Goal: Task Accomplishment & Management: Use online tool/utility

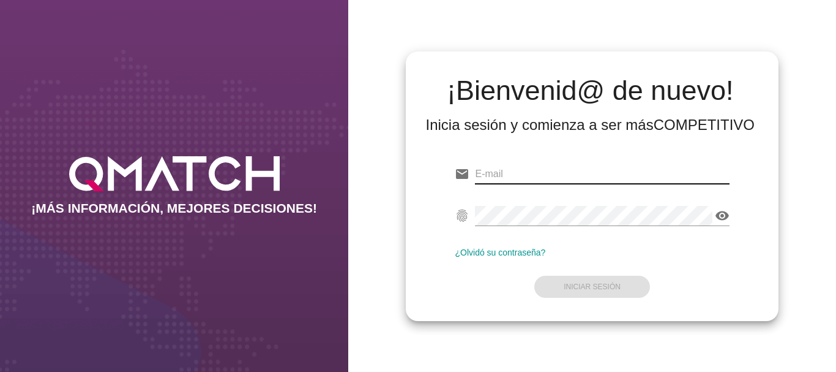
click at [511, 171] on input "email" at bounding box center [602, 174] width 254 height 20
paste input "[URL][DOMAIN_NAME]"
type input "[URL][DOMAIN_NAME]"
drag, startPoint x: 633, startPoint y: 168, endPoint x: 471, endPoint y: 165, distance: 161.7
click at [473, 164] on div "email [URL][DOMAIN_NAME] Correo no válido" at bounding box center [592, 176] width 274 height 39
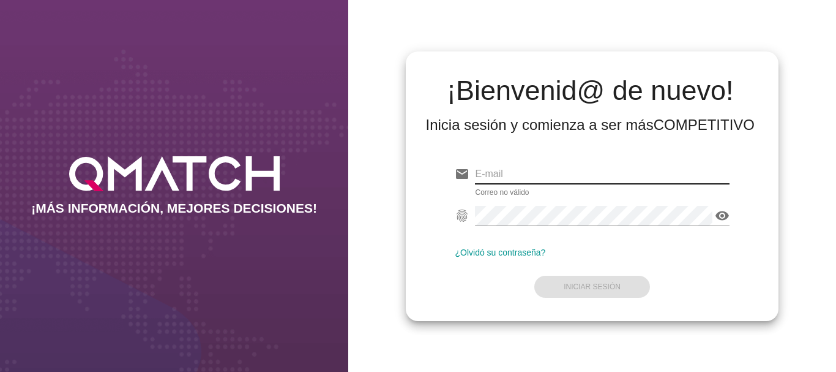
paste input "[EMAIL_ADDRESS][DOMAIN_NAME]"
type input "[EMAIL_ADDRESS][DOMAIN_NAME]"
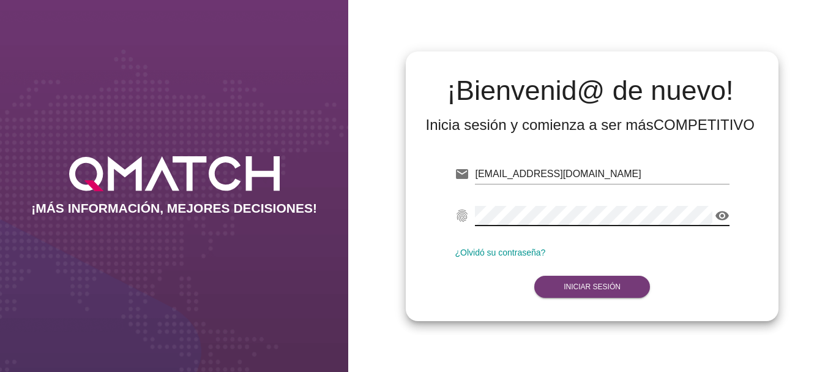
click at [582, 282] on strong "Iniciar Sesión" at bounding box center [592, 286] width 57 height 9
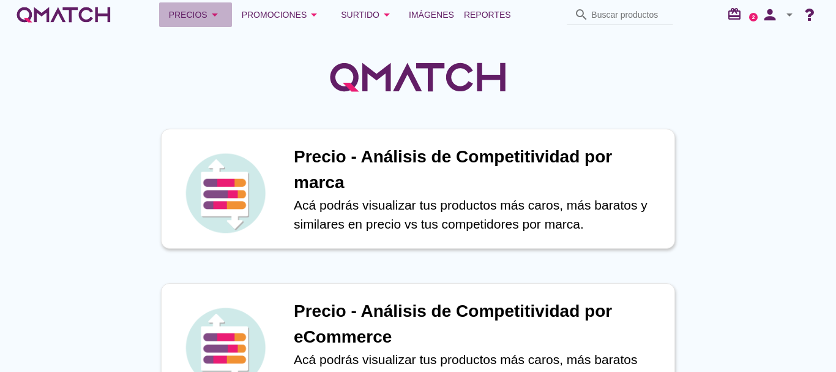
click at [208, 16] on icon "arrow_drop_down" at bounding box center [215, 14] width 15 height 15
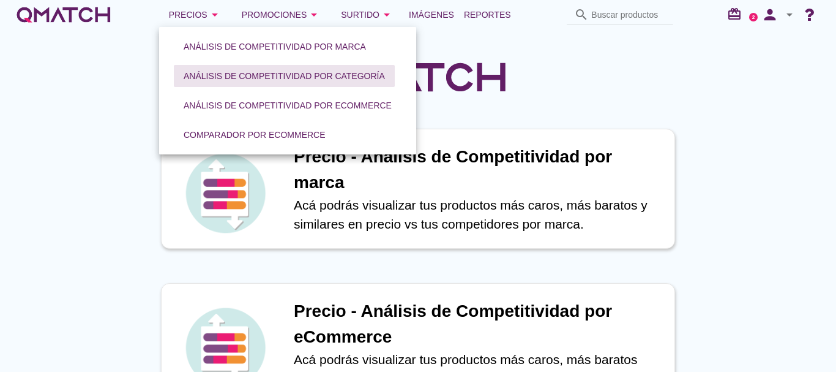
click at [301, 73] on div "Análisis de competitividad por categoría" at bounding box center [284, 76] width 201 height 13
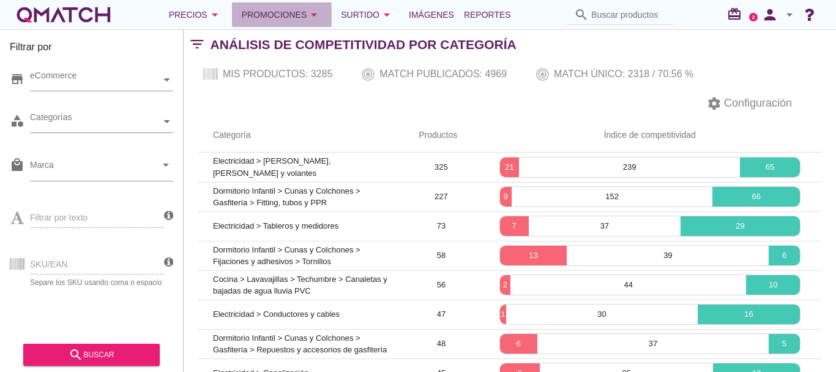
click at [296, 14] on div "Promociones arrow_drop_down" at bounding box center [282, 14] width 80 height 15
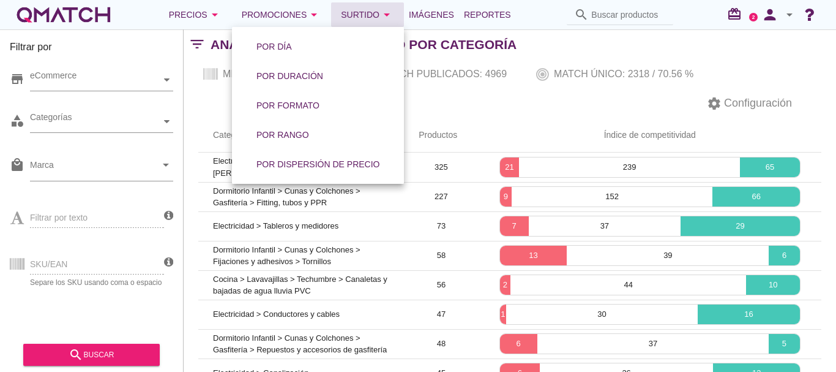
click at [374, 15] on div "Surtido arrow_drop_down" at bounding box center [367, 14] width 53 height 15
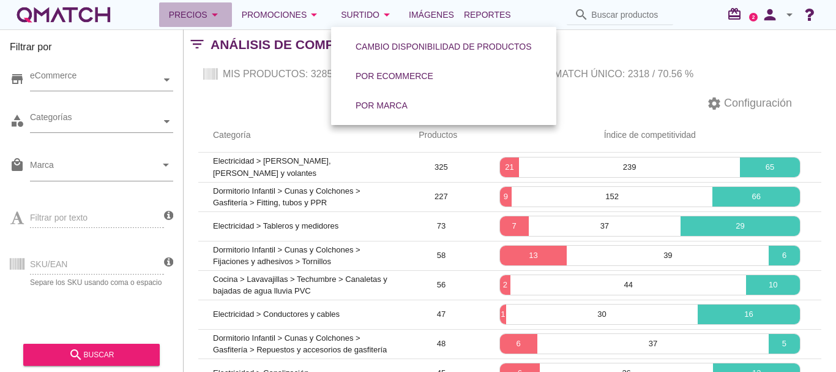
click at [217, 15] on icon "arrow_drop_down" at bounding box center [215, 14] width 15 height 15
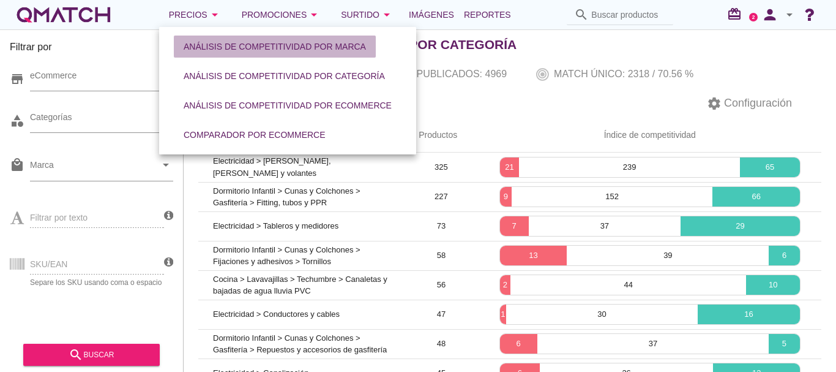
click at [247, 46] on div "Análisis de competitividad por marca" at bounding box center [275, 46] width 182 height 13
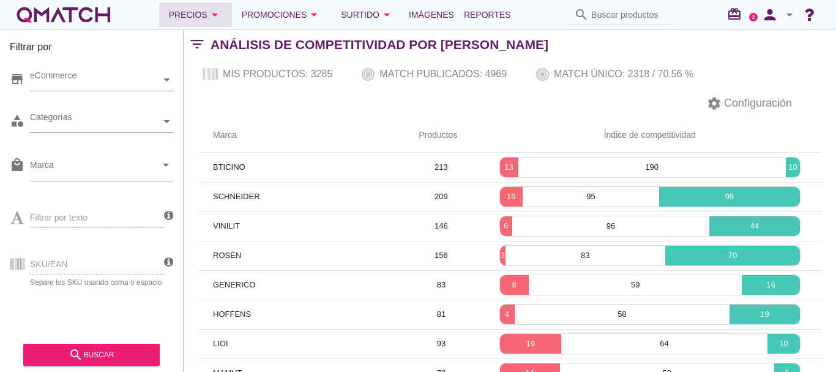
click at [214, 17] on icon "arrow_drop_down" at bounding box center [215, 14] width 15 height 15
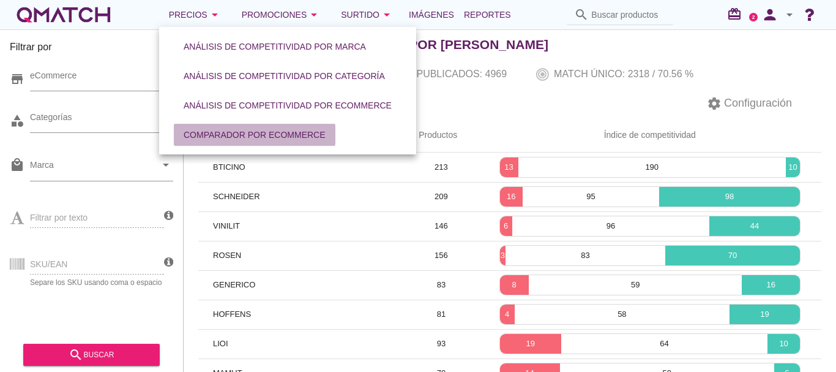
click at [282, 129] on div "Comparador por eCommerce" at bounding box center [255, 135] width 142 height 13
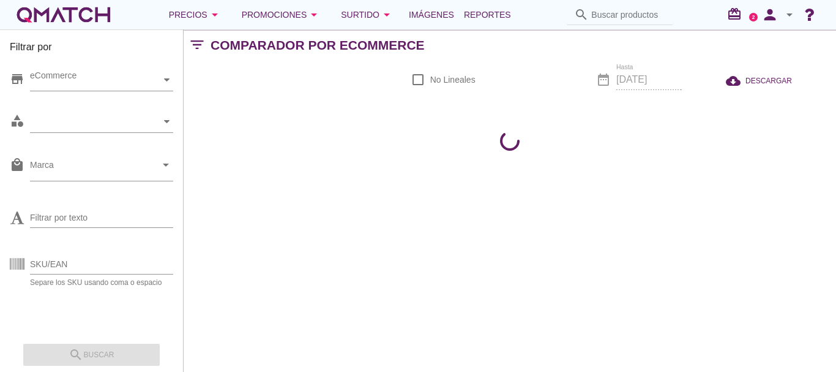
checkbox input "false"
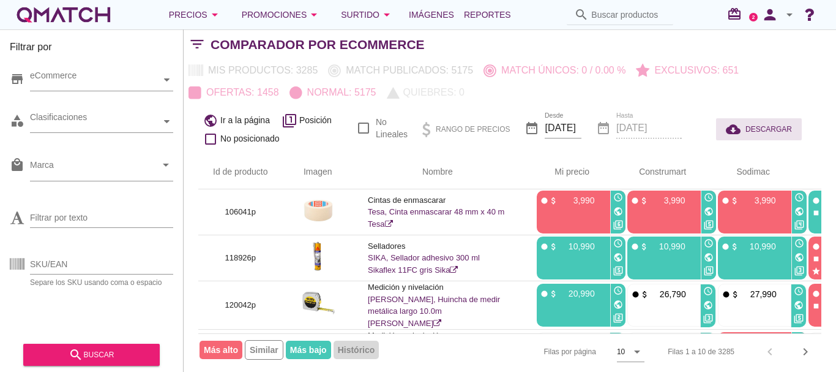
click at [737, 131] on icon "cloud_download" at bounding box center [736, 129] width 20 height 15
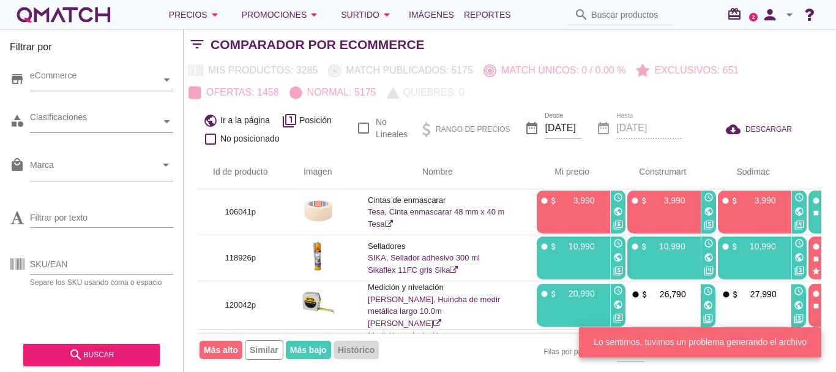
click at [702, 124] on div "public Ir a la página filter_1 Posición check_box_outline_blank No posicionado …" at bounding box center [510, 128] width 653 height 51
